Goal: Task Accomplishment & Management: Use online tool/utility

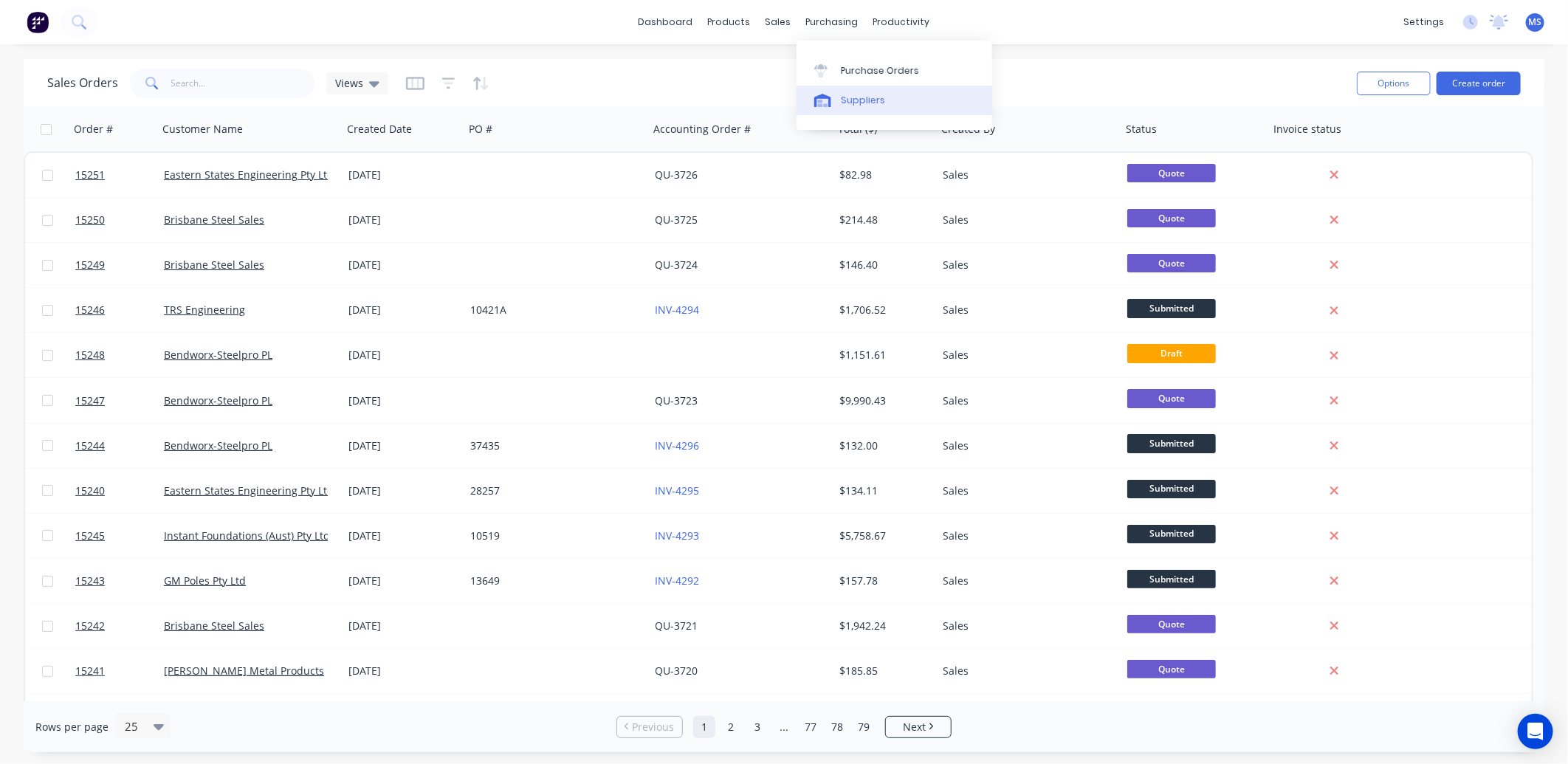
click at [884, 89] on link "Suppliers" at bounding box center [895, 100] width 196 height 29
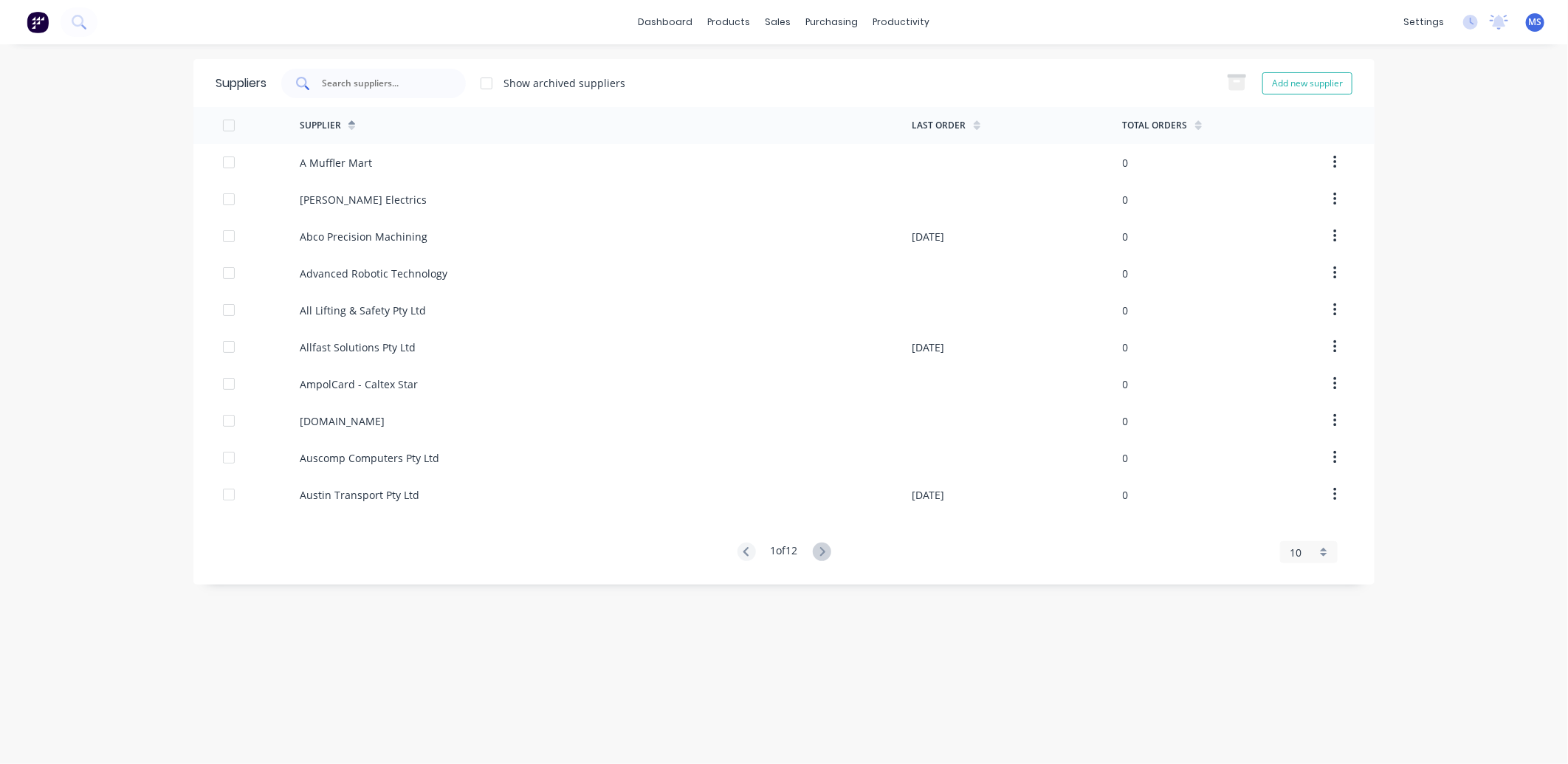
click at [379, 80] on input "text" at bounding box center [381, 84] width 123 height 15
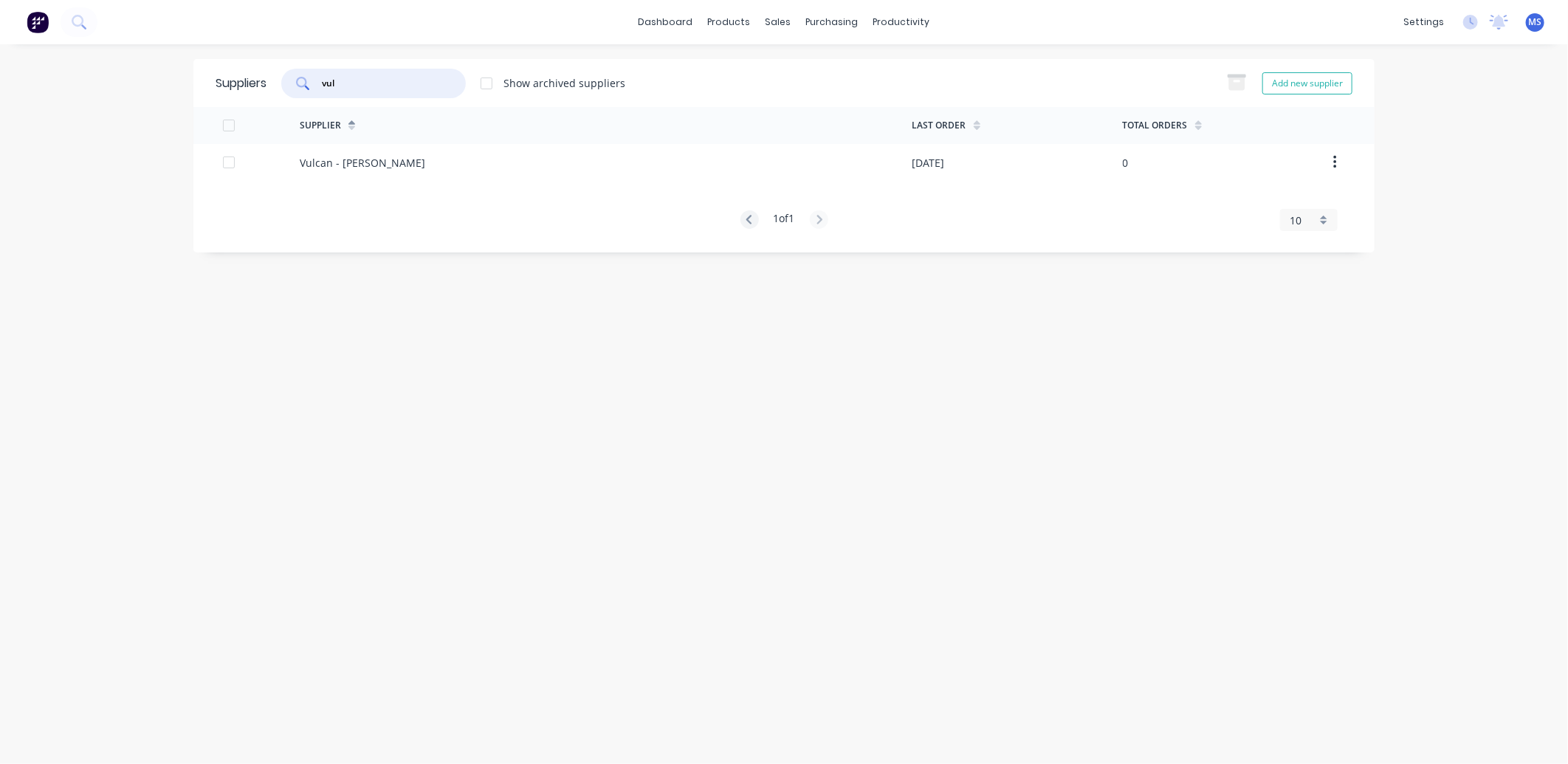
type input "vul"
click at [500, 156] on div "Vulcan - [PERSON_NAME]" at bounding box center [606, 162] width 612 height 37
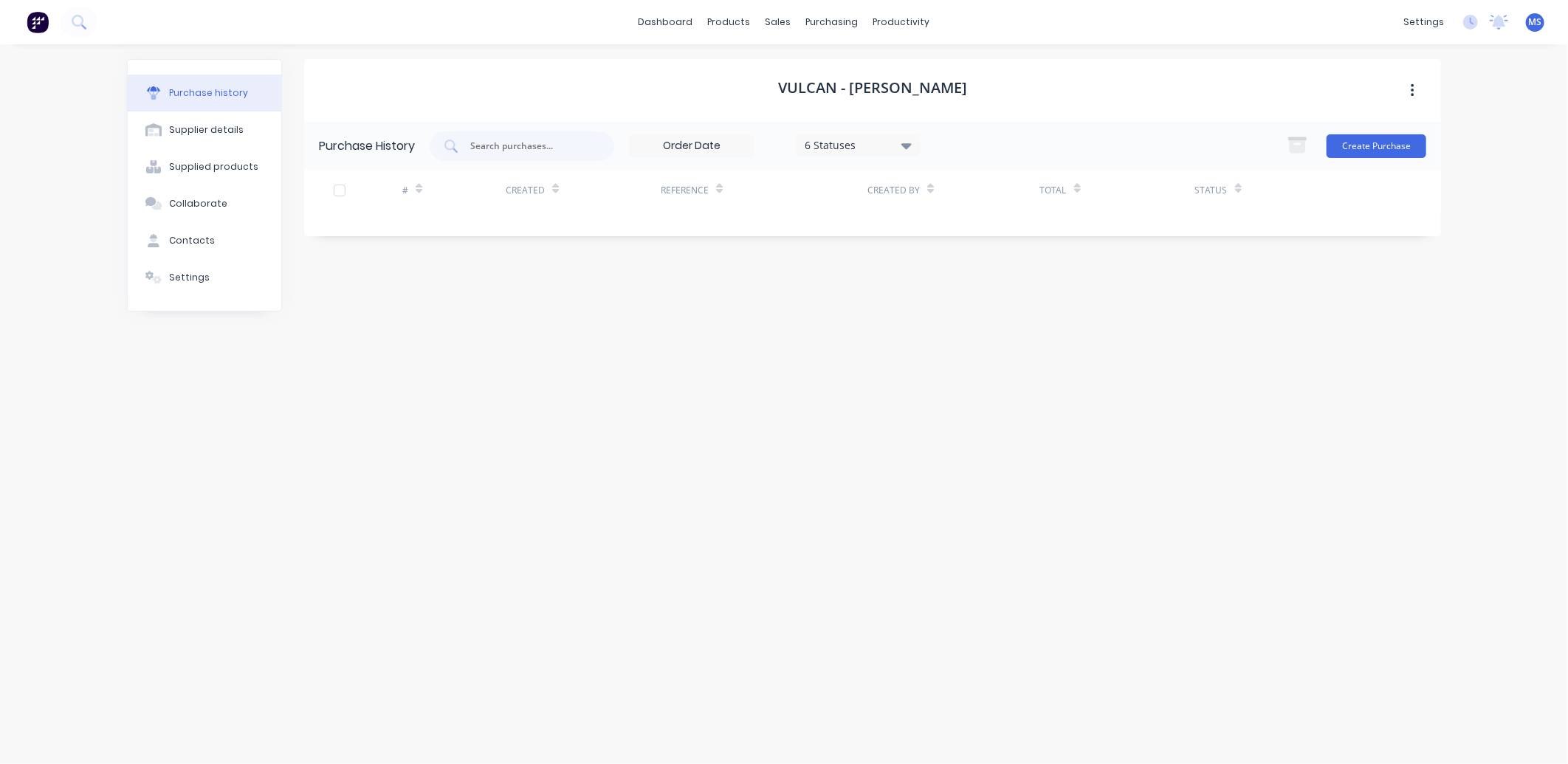
click at [904, 145] on icon at bounding box center [906, 145] width 11 height 16
click at [960, 216] on div at bounding box center [957, 213] width 29 height 29
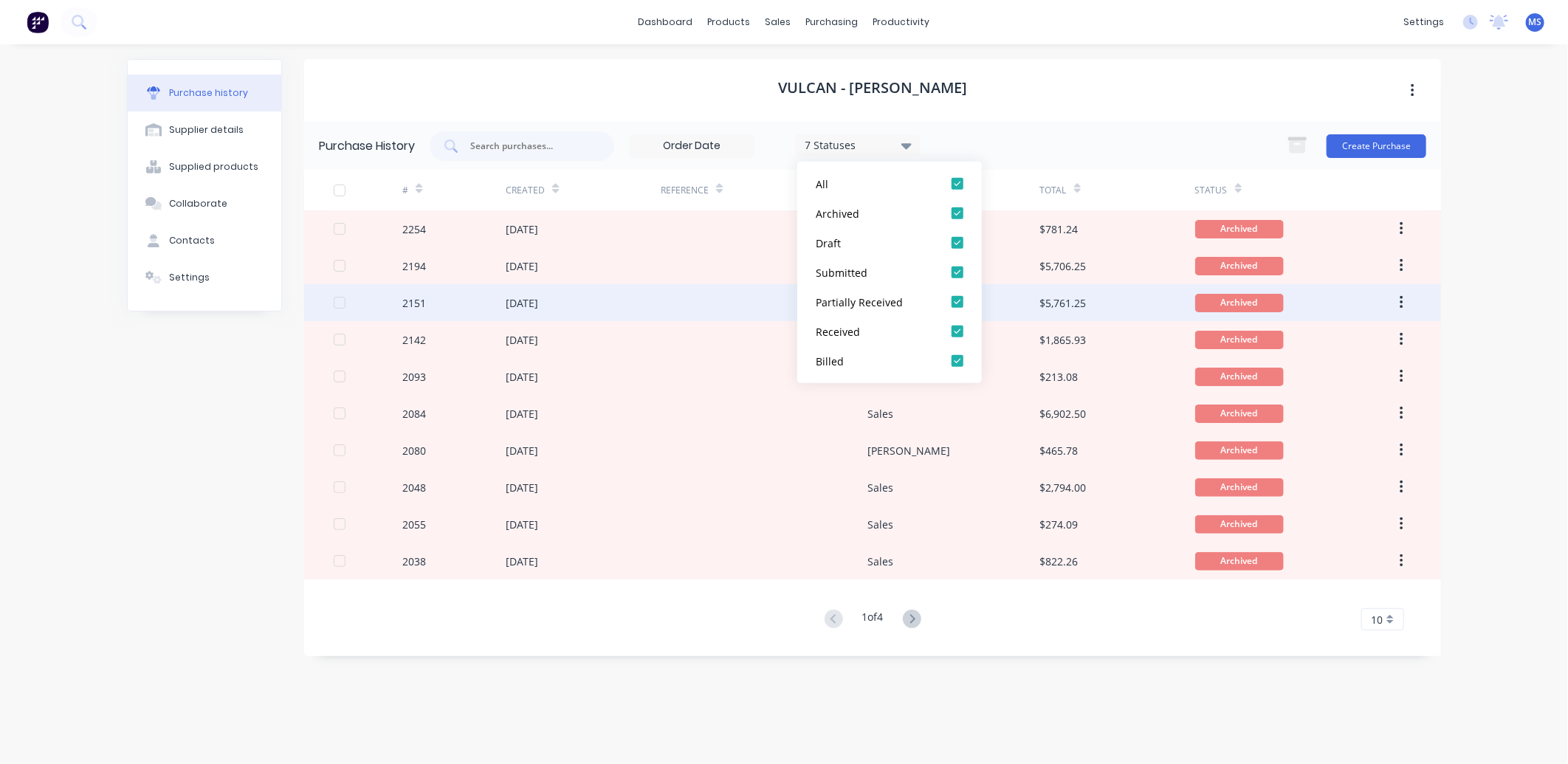
click at [641, 306] on div "[DATE]" at bounding box center [583, 302] width 155 height 37
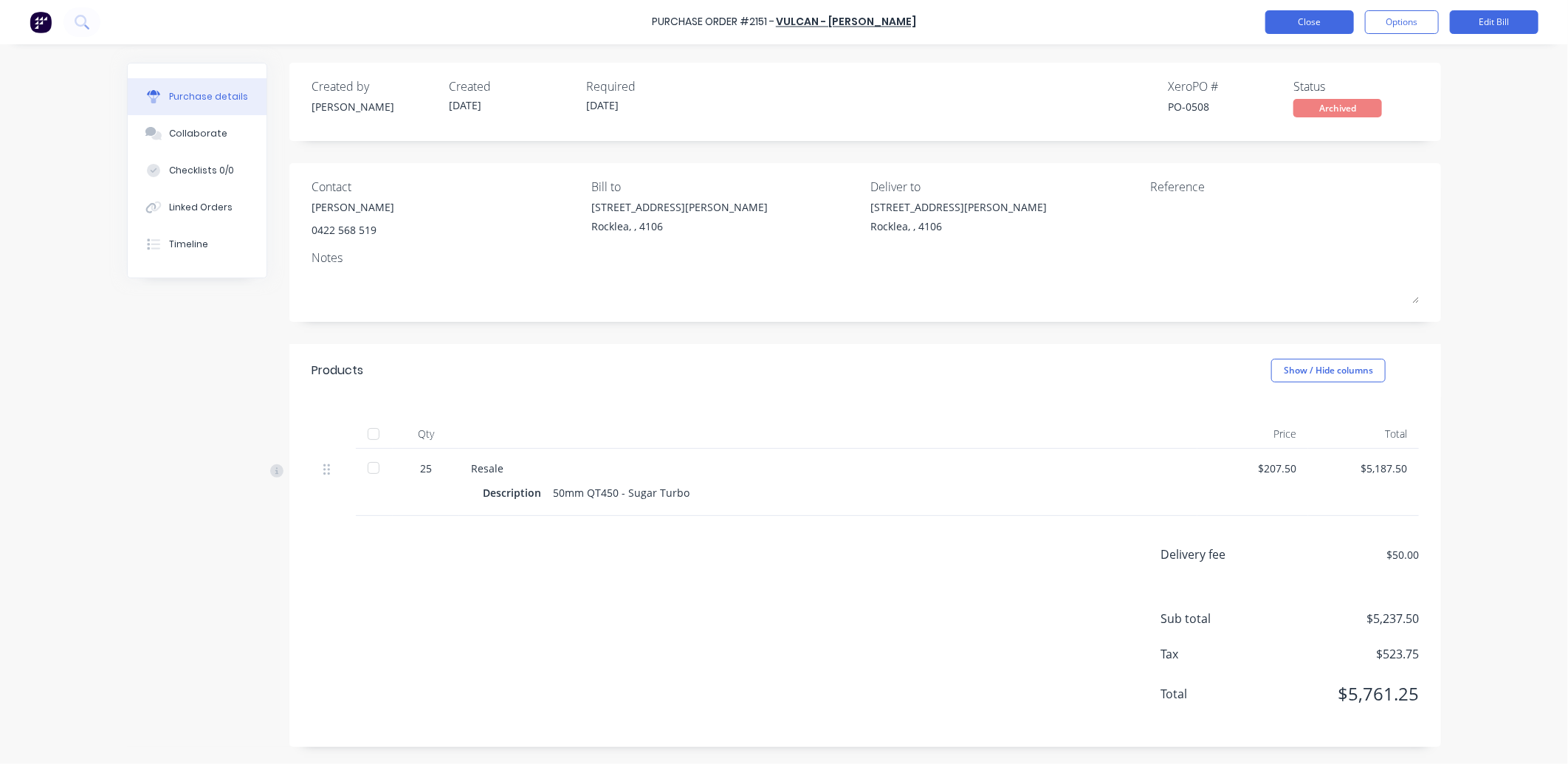
click at [1311, 17] on button "Close" at bounding box center [1309, 22] width 89 height 24
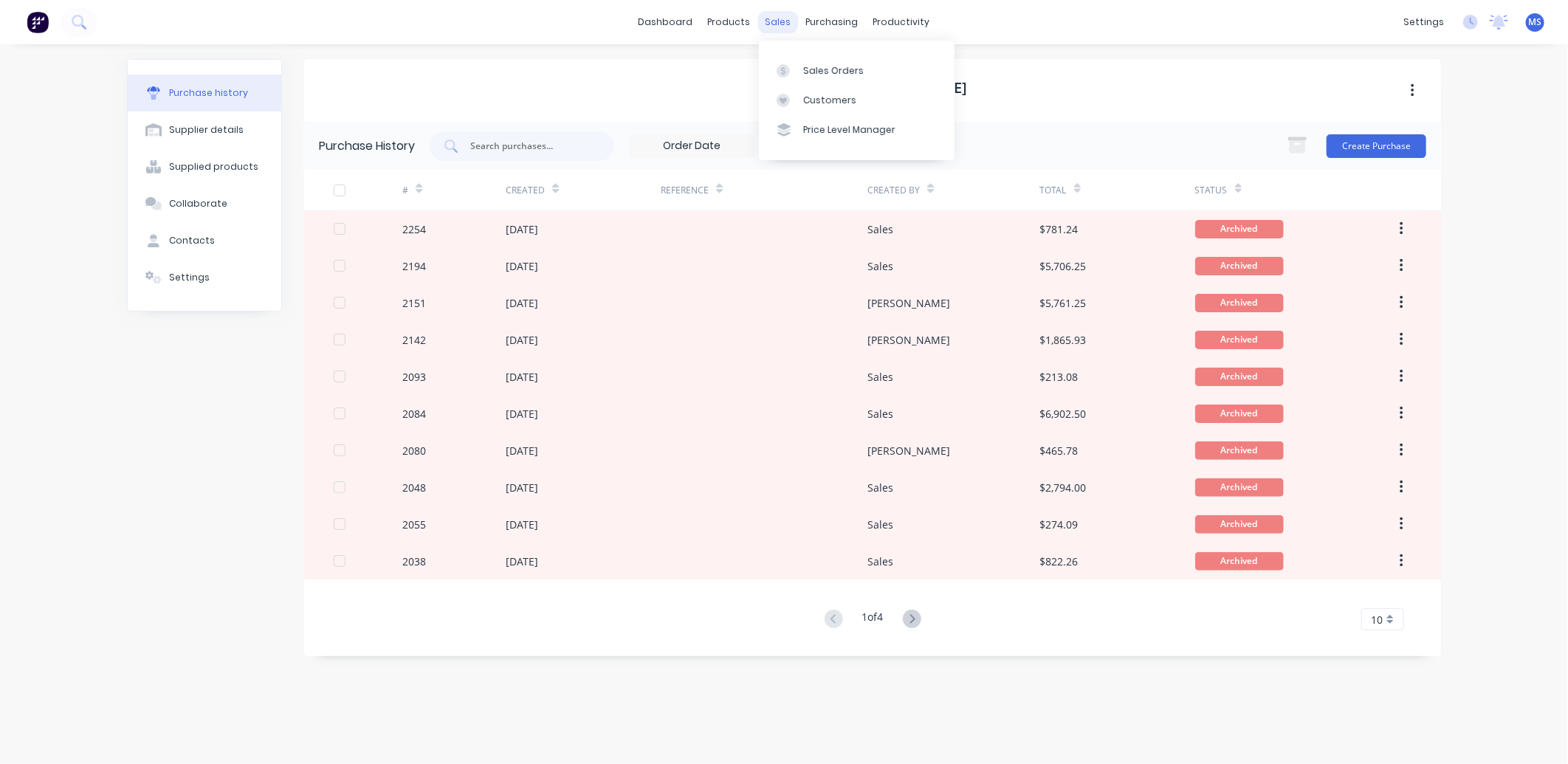
click at [784, 25] on div "sales" at bounding box center [778, 22] width 41 height 22
click at [847, 92] on link "Customers" at bounding box center [856, 100] width 196 height 29
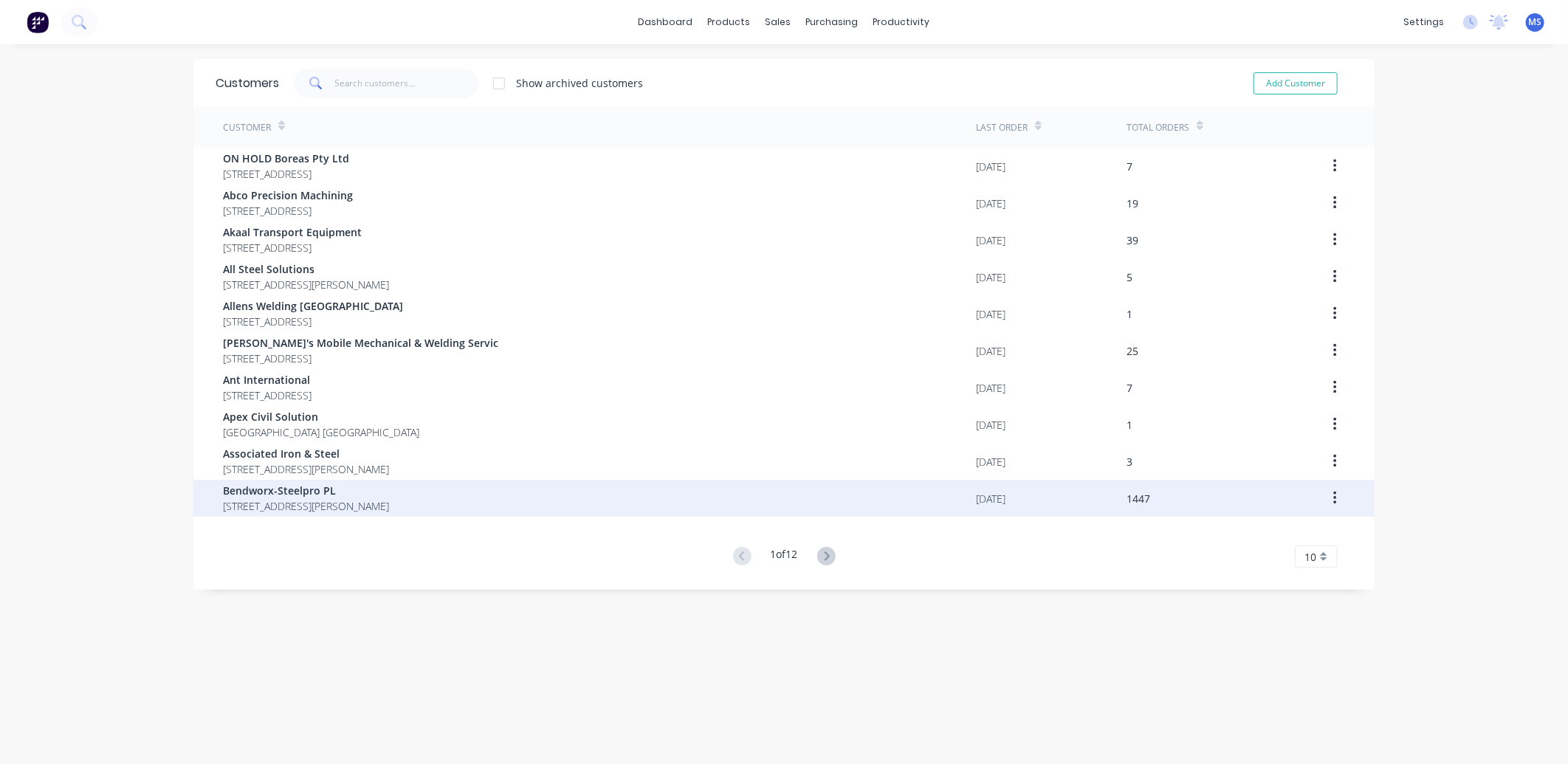
click at [666, 510] on div "Bendworx-Steelpro PL [STREET_ADDRESS][PERSON_NAME]" at bounding box center [599, 497] width 753 height 37
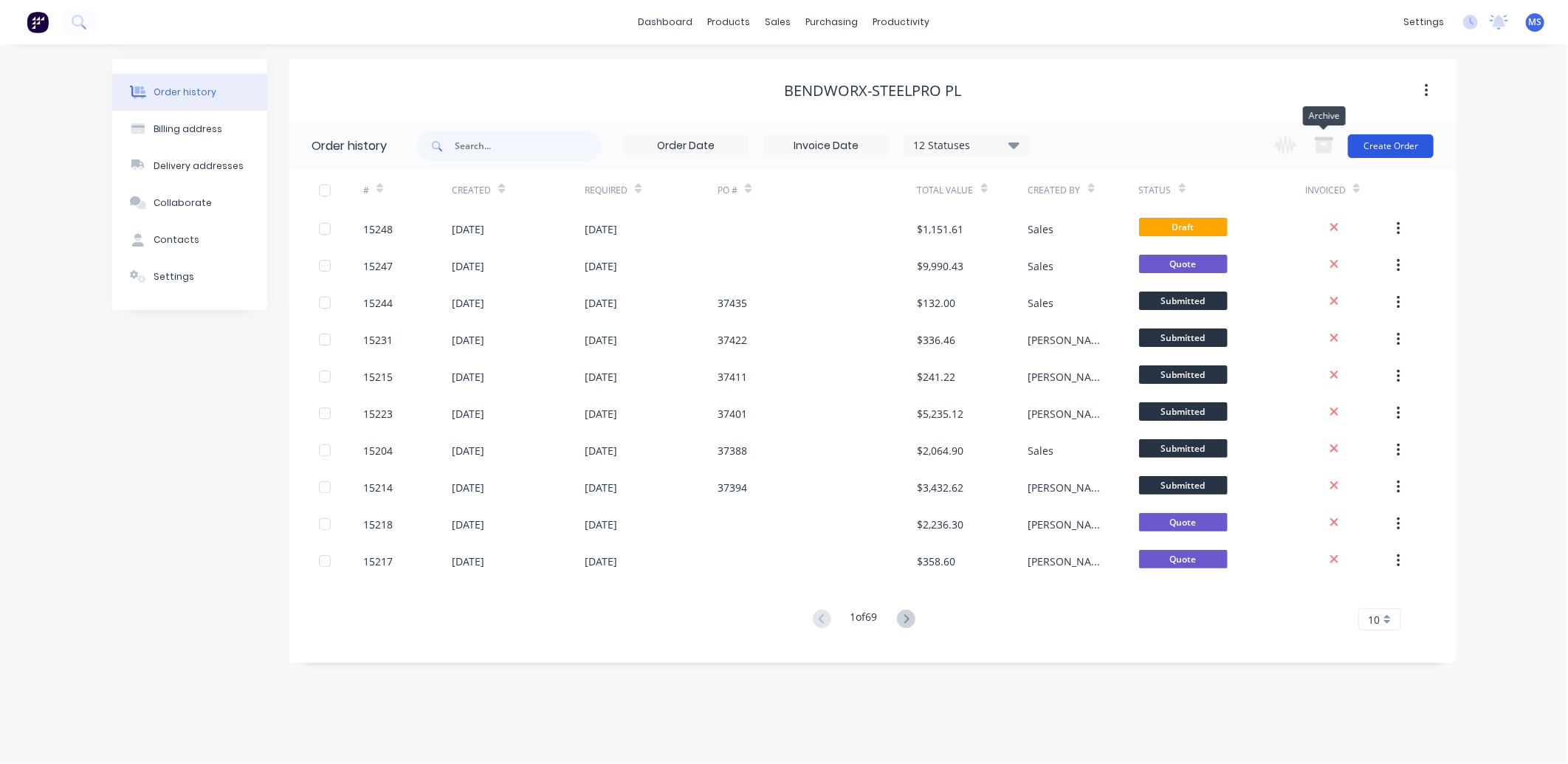
click at [1421, 135] on button "Create Order" at bounding box center [1391, 145] width 85 height 24
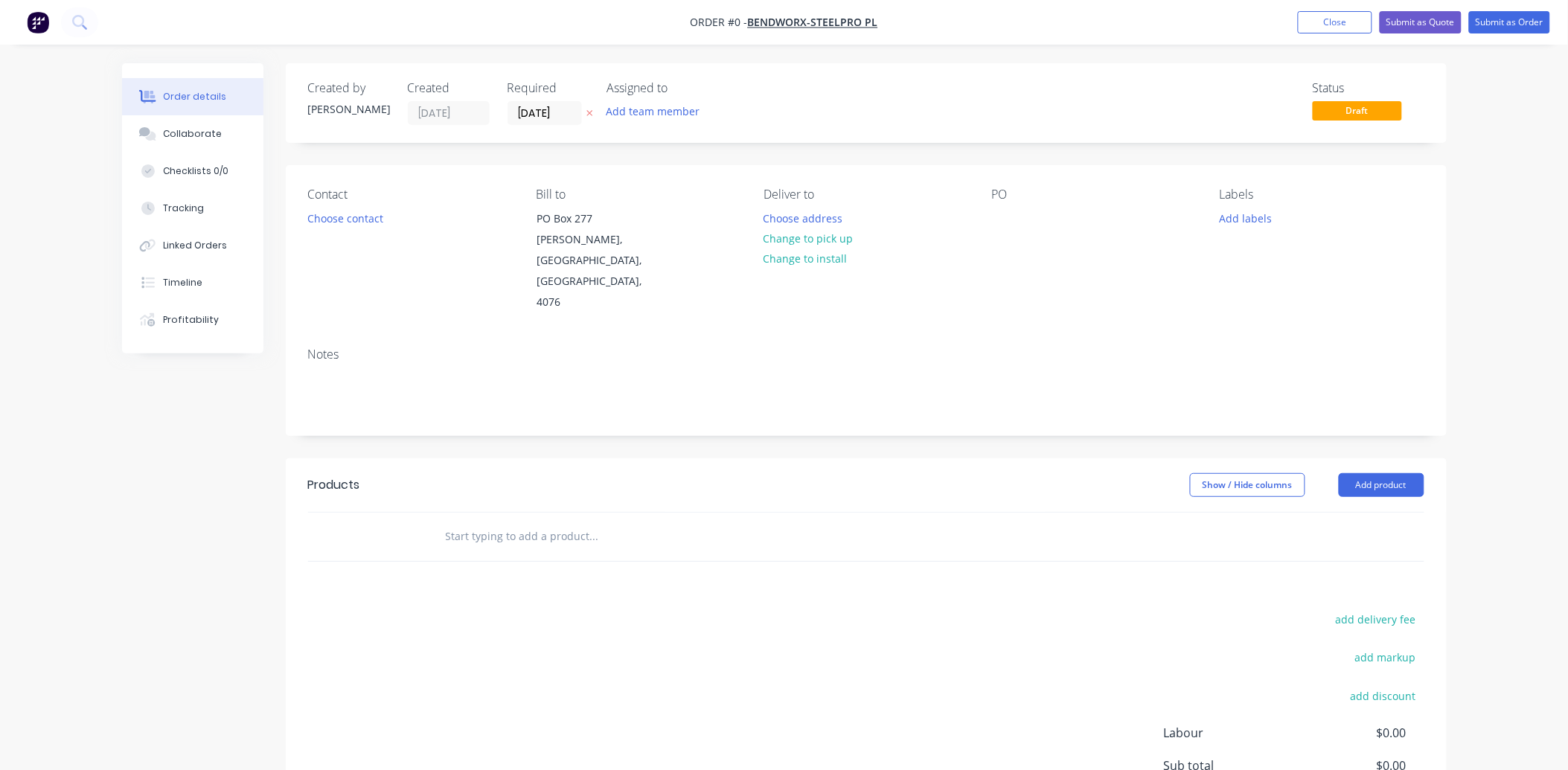
click at [495, 521] on input "text" at bounding box center [593, 536] width 298 height 29
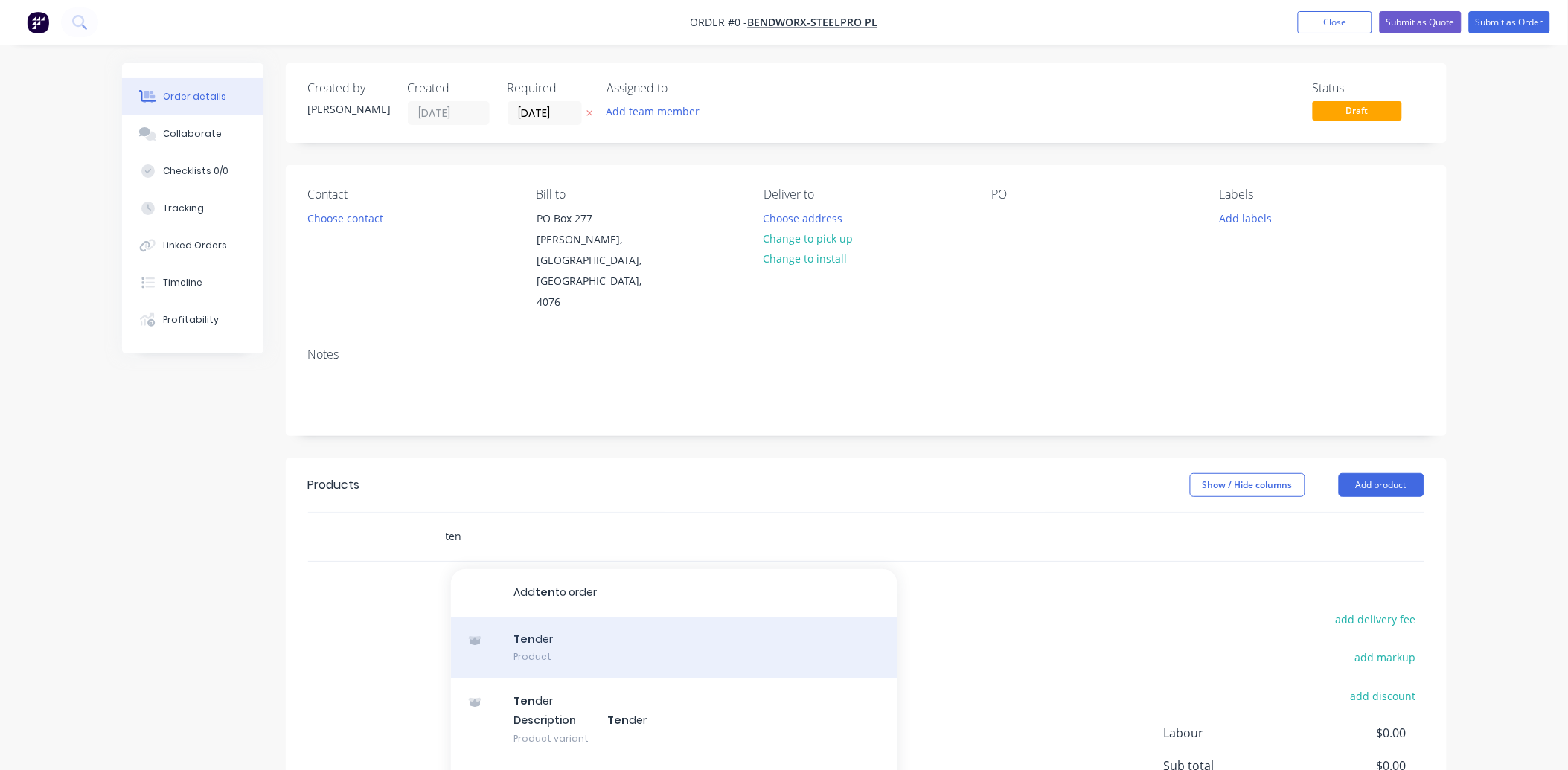
type input "ten"
click at [593, 617] on div "Ten der Product" at bounding box center [674, 648] width 447 height 62
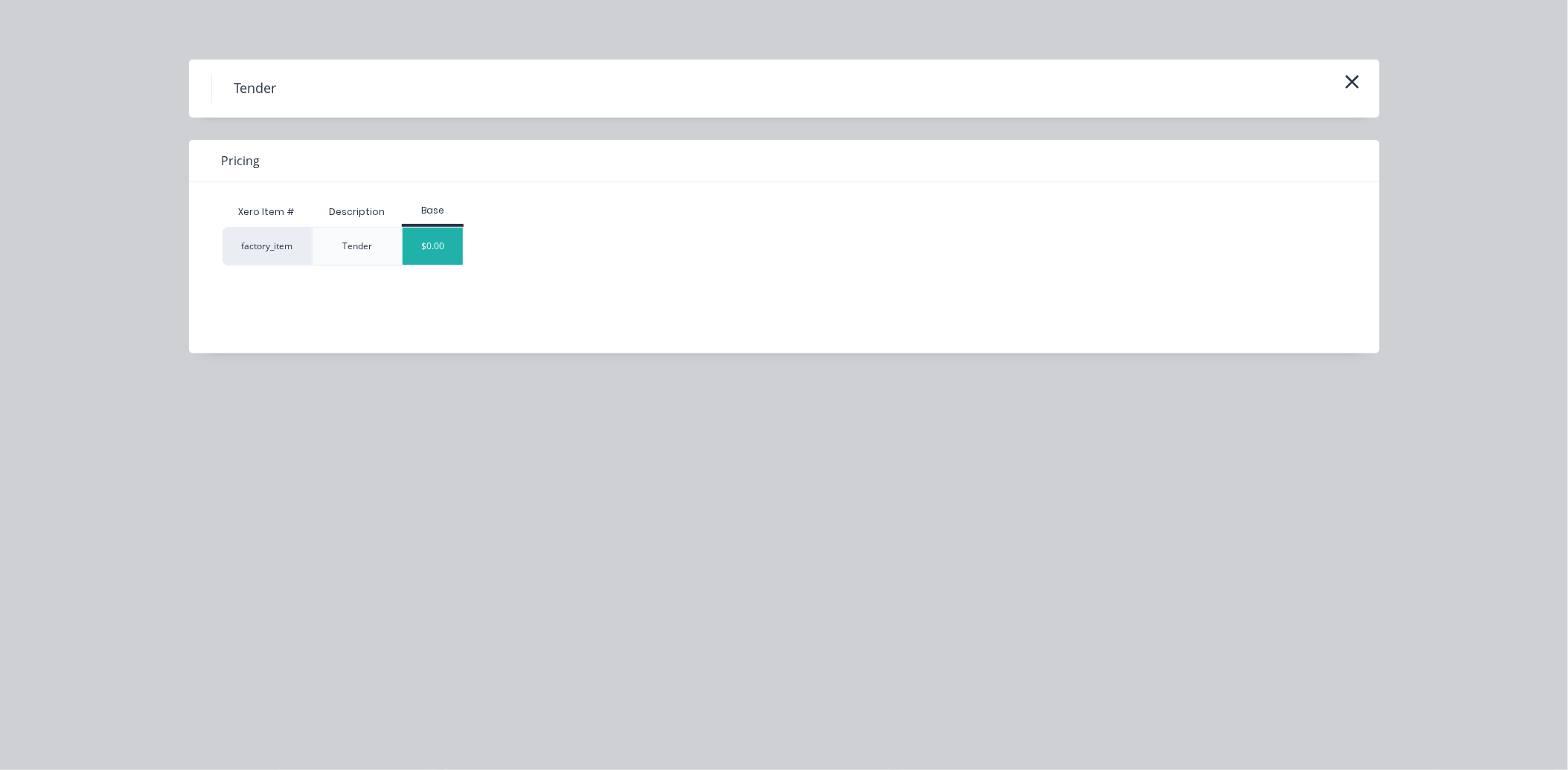
click at [434, 247] on div "$0.00" at bounding box center [433, 246] width 61 height 37
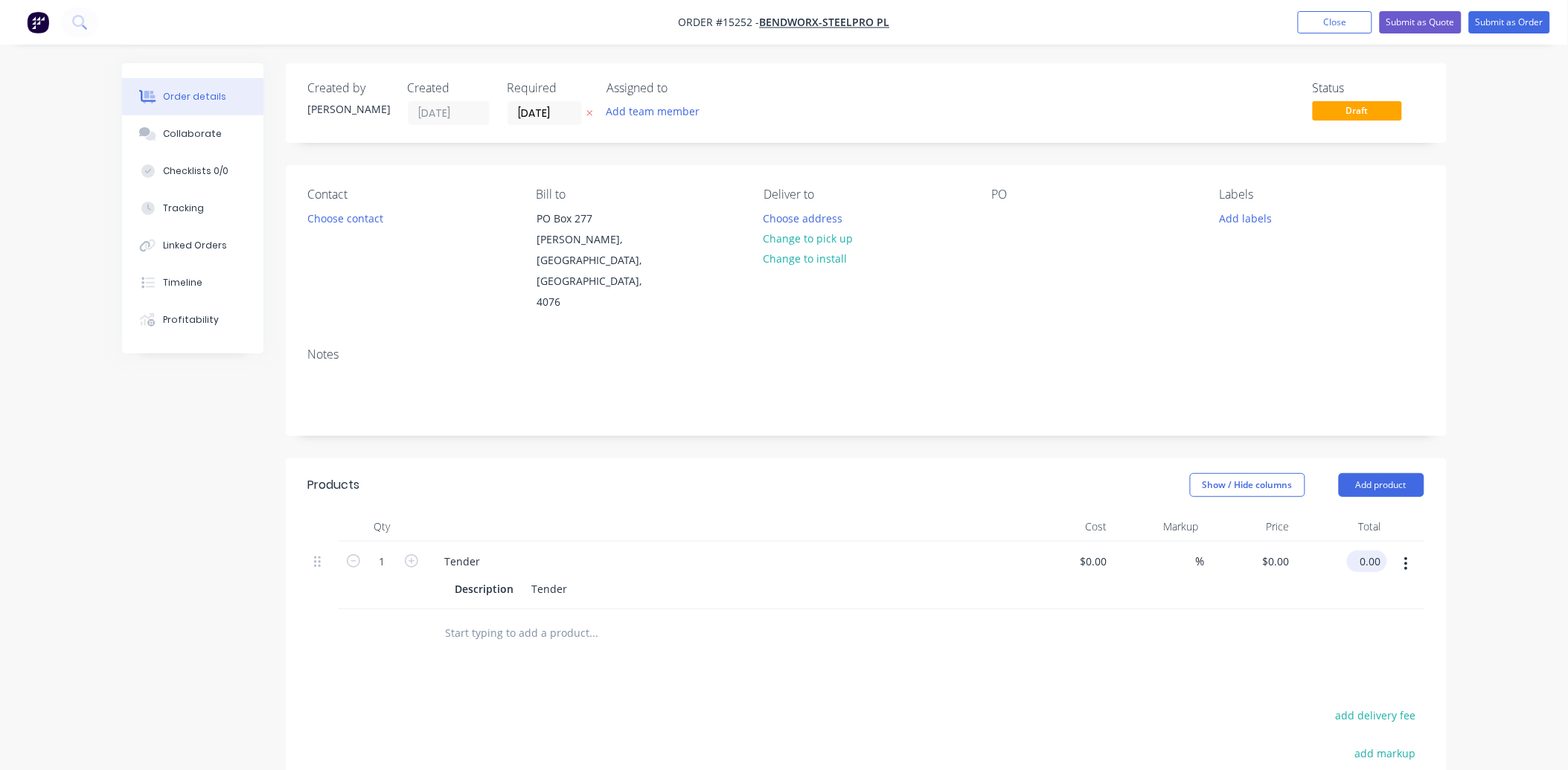
click at [1370, 550] on input "0.00" at bounding box center [1370, 561] width 34 height 21
type input "1253"
type input "$1,253.00"
click at [1418, 26] on button "Submit as Quote" at bounding box center [1420, 22] width 82 height 22
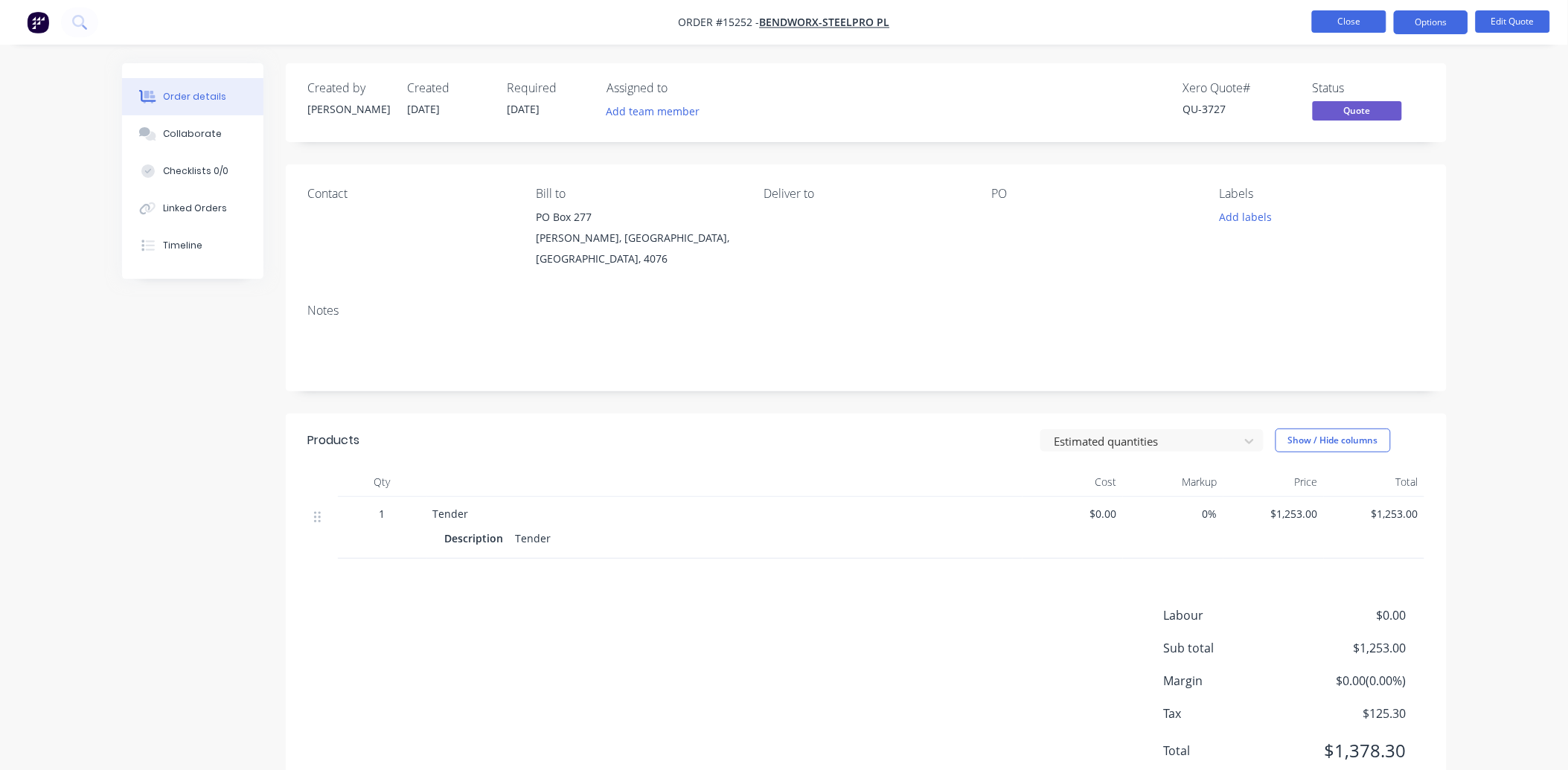
click at [1375, 22] on button "Close" at bounding box center [1348, 21] width 75 height 22
